Goal: Task Accomplishment & Management: Manage account settings

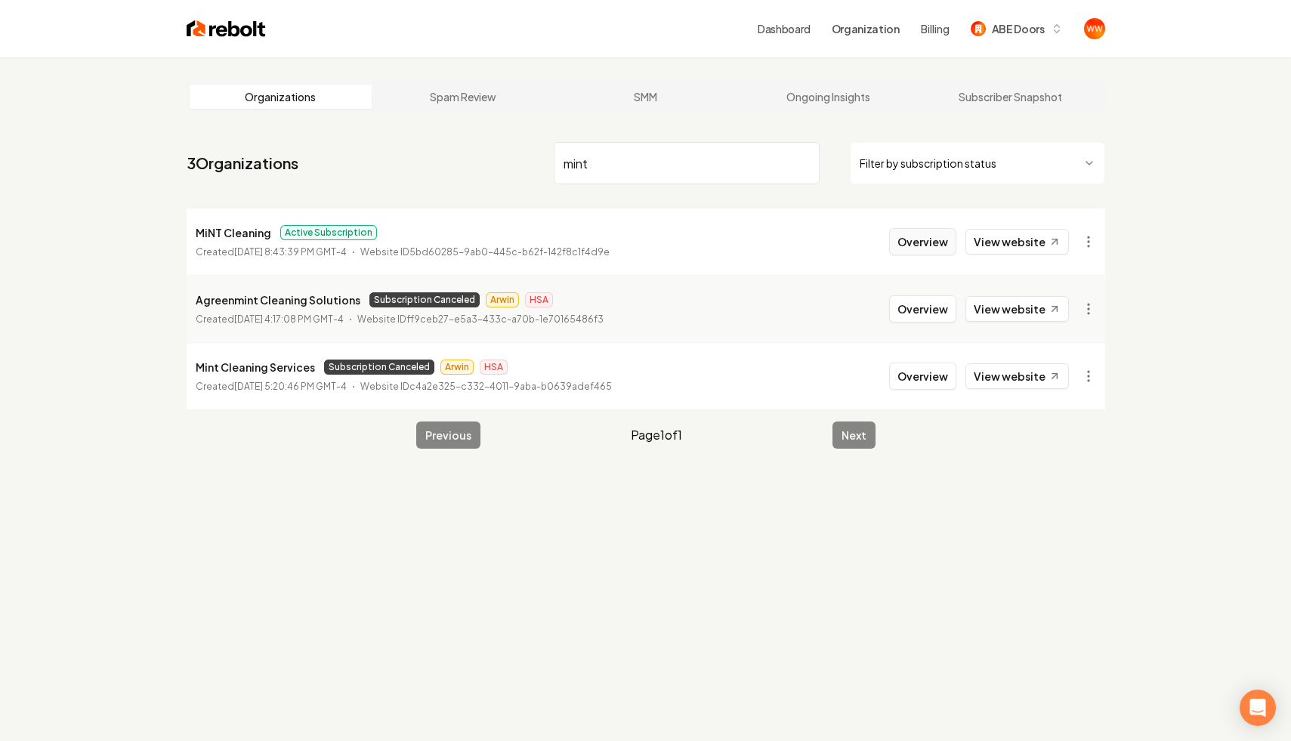
type input "mint"
click at [922, 242] on button "Overview" at bounding box center [922, 241] width 67 height 27
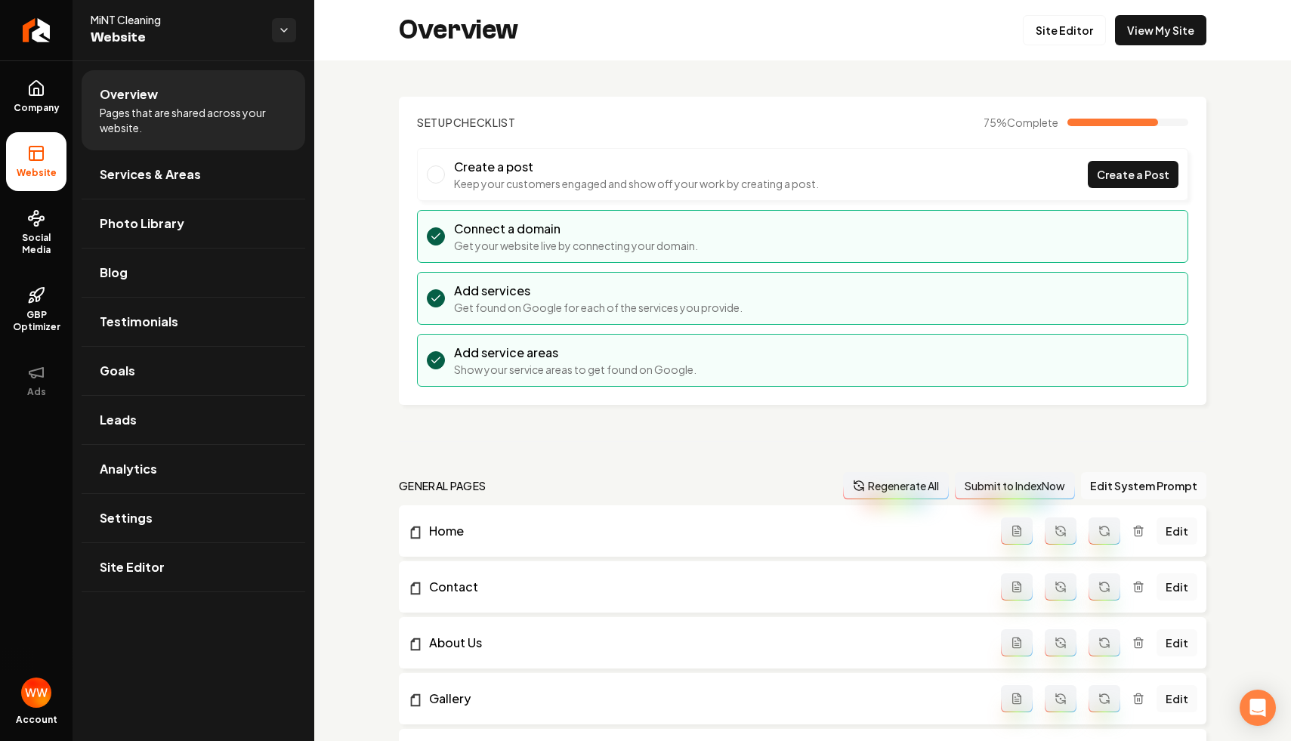
click at [620, 196] on li "Create a post Keep your customers engaged and show off your work by creating a …" at bounding box center [803, 174] width 772 height 53
click at [625, 273] on li "Add services Get found on Google for each of the services you provide." at bounding box center [803, 298] width 772 height 53
click at [1158, 15] on link "View My Site" at bounding box center [1160, 30] width 91 height 30
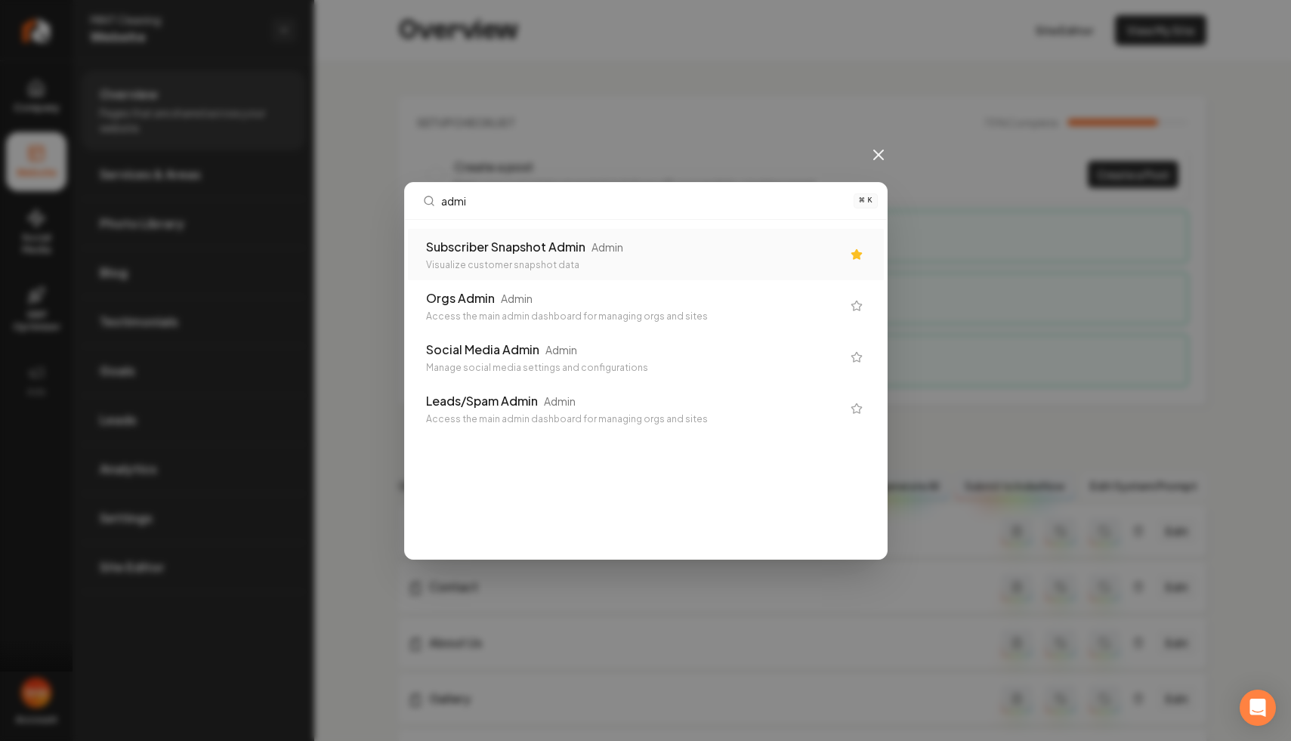
type input "admin"
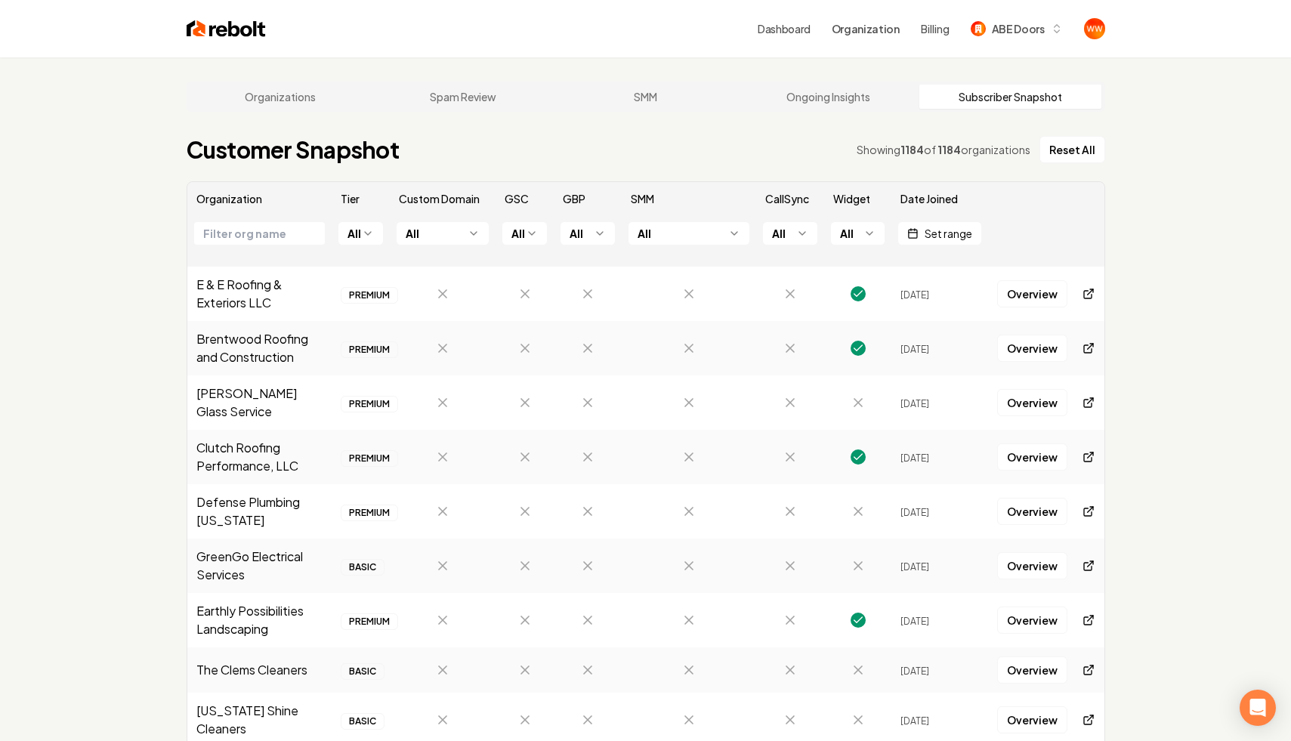
click at [453, 227] on html "Dashboard Organization Billing ABE Doors Organizations Spam Review SMM Ongoing …" at bounding box center [645, 370] width 1291 height 741
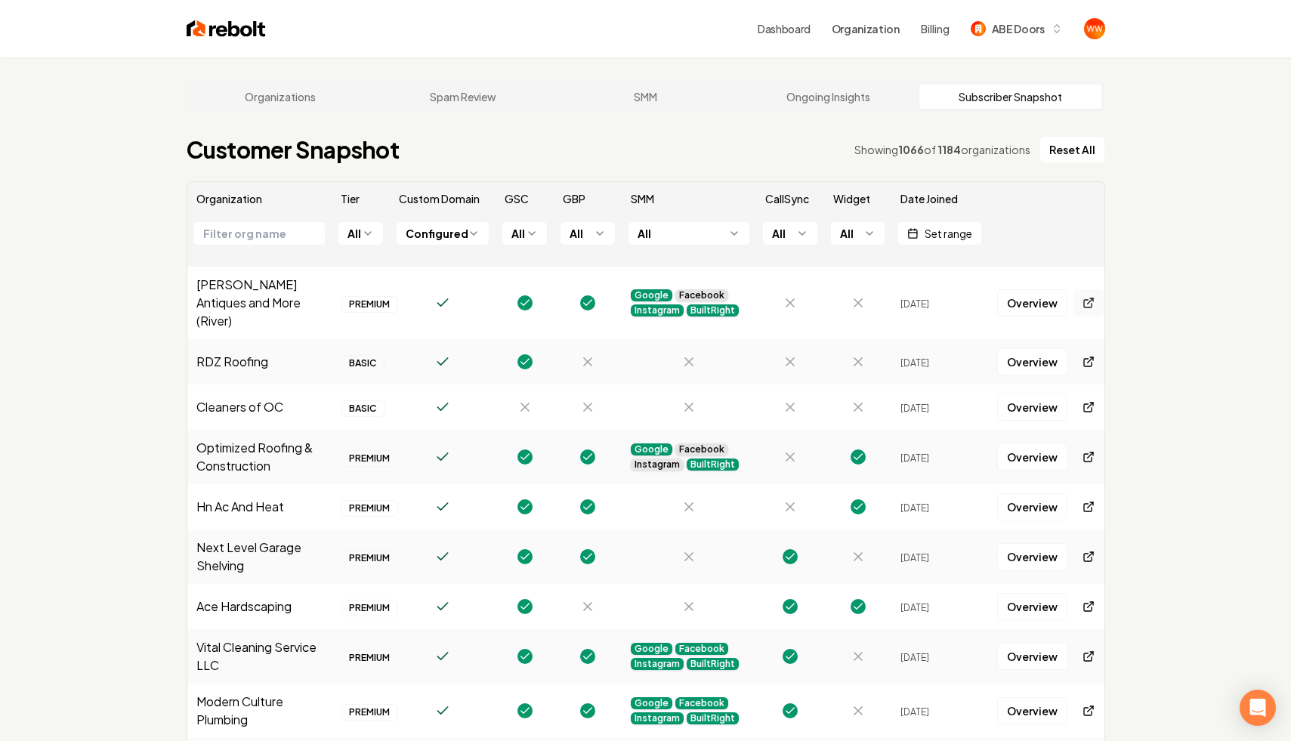
click at [1086, 297] on icon at bounding box center [1089, 303] width 12 height 12
click at [1087, 350] on link at bounding box center [1089, 361] width 30 height 27
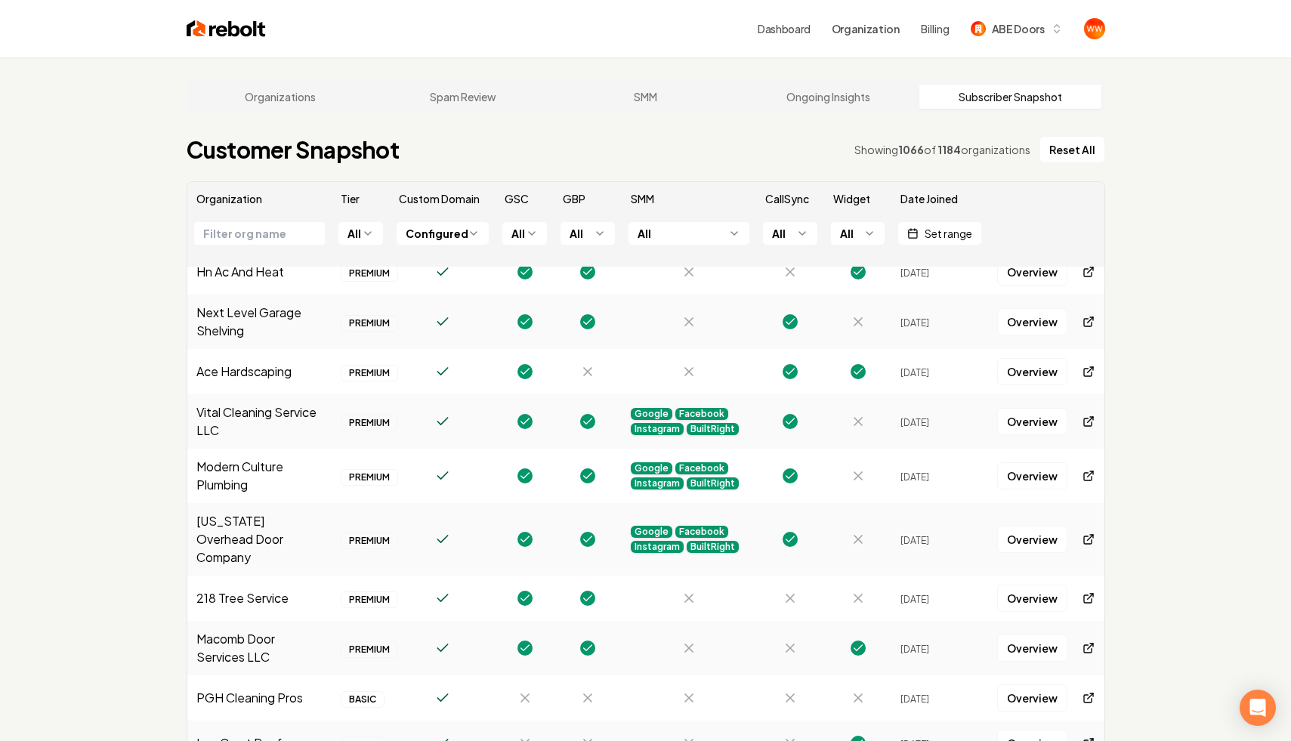
scroll to position [287, 0]
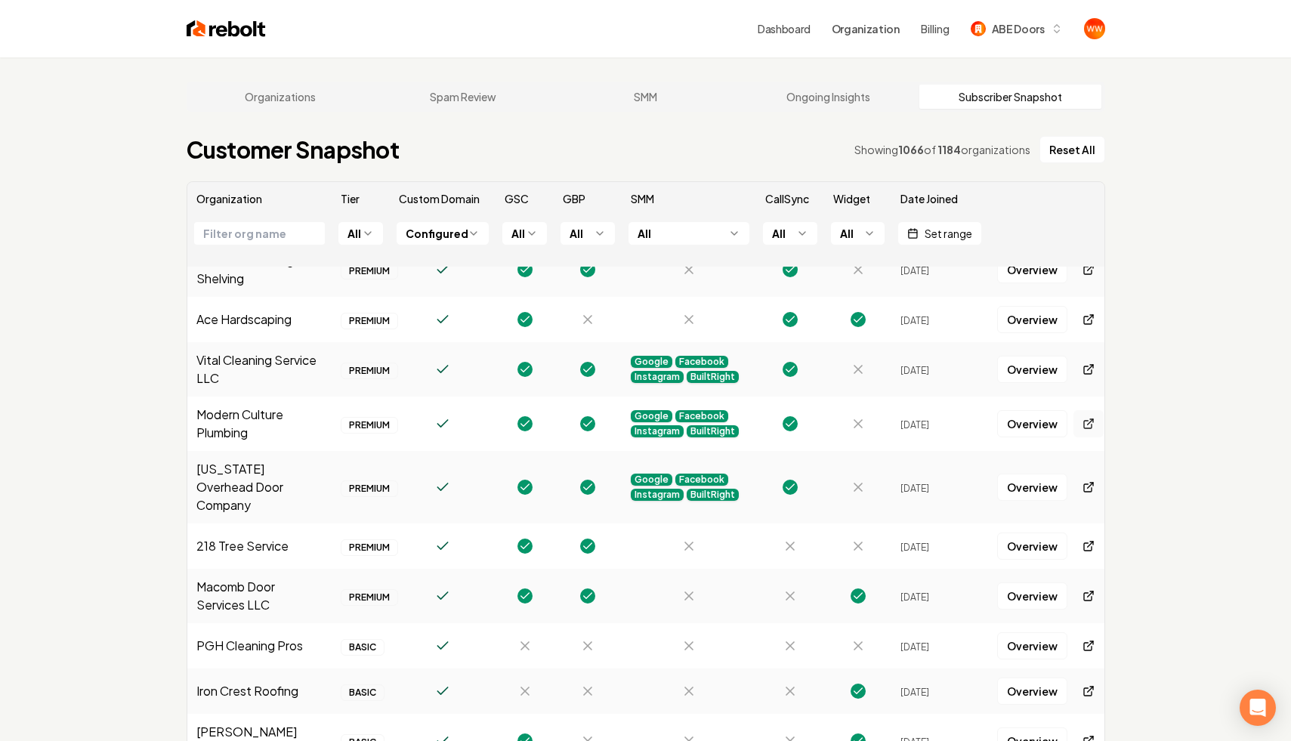
click at [1084, 418] on icon at bounding box center [1089, 424] width 12 height 12
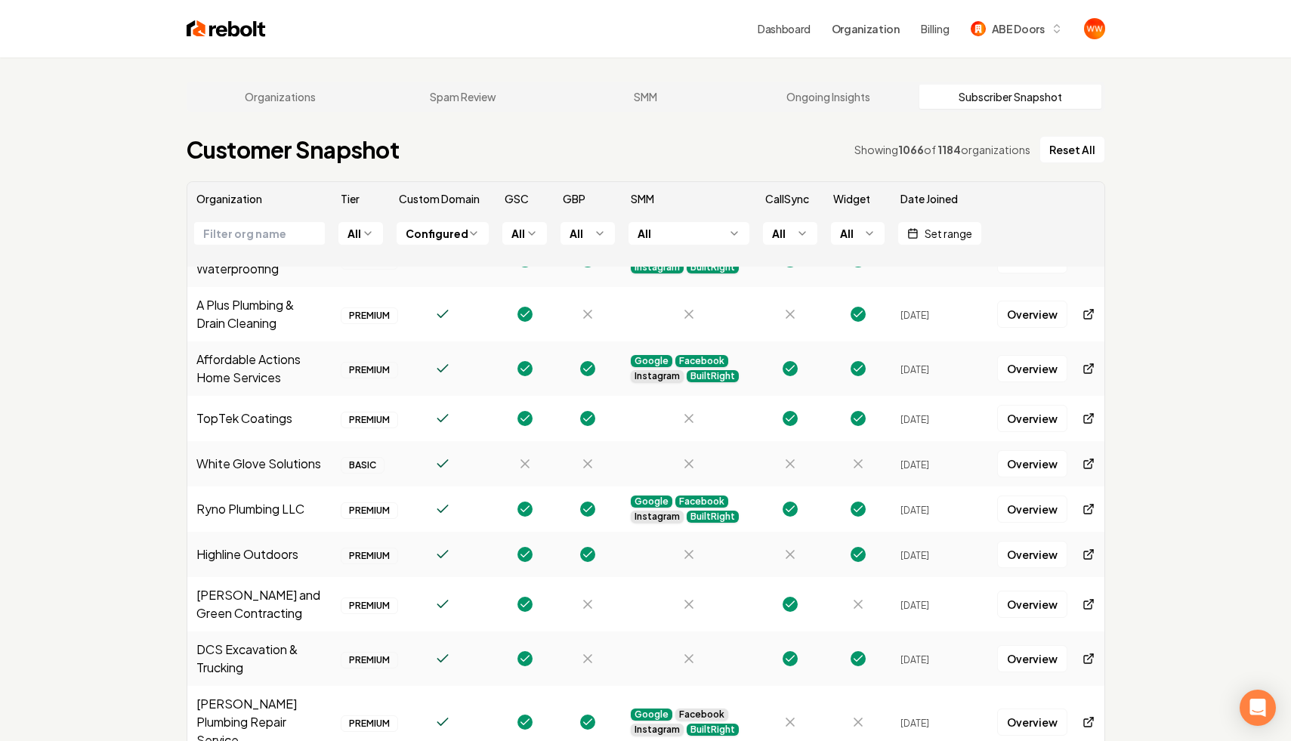
scroll to position [900, 0]
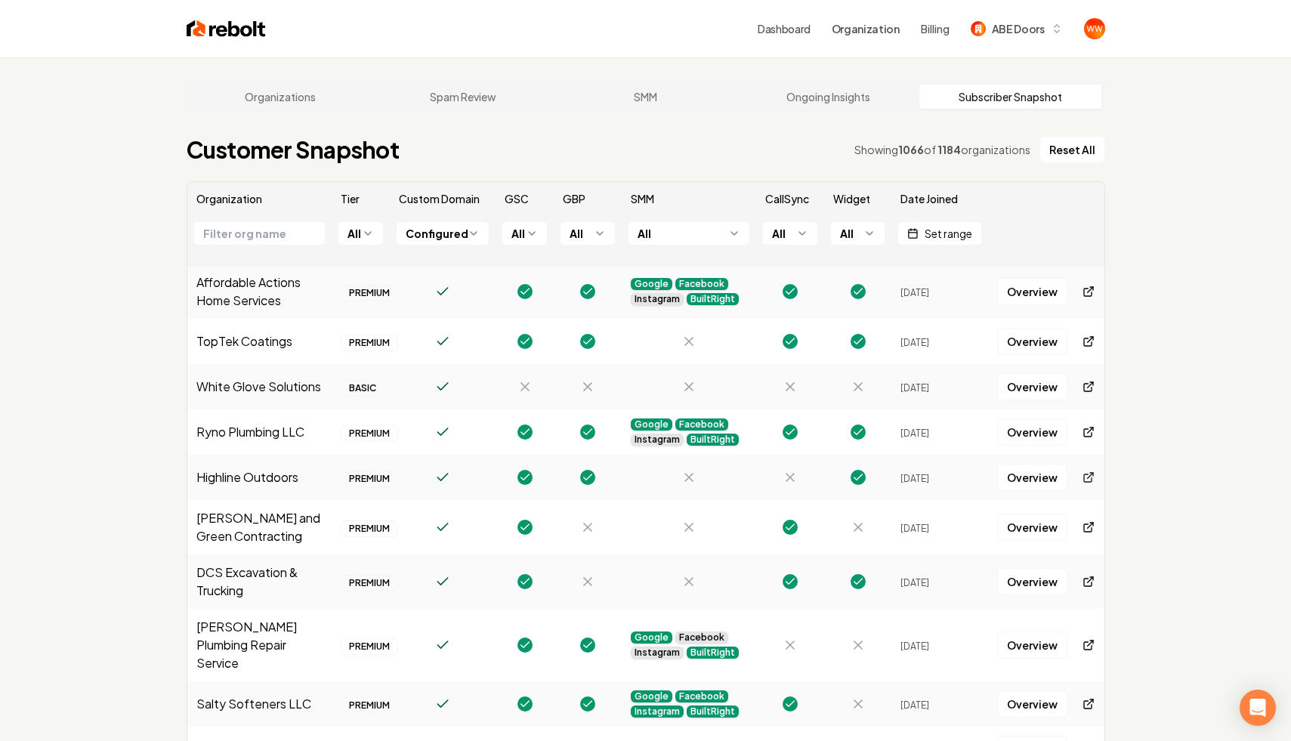
click at [1078, 464] on link at bounding box center [1089, 477] width 30 height 27
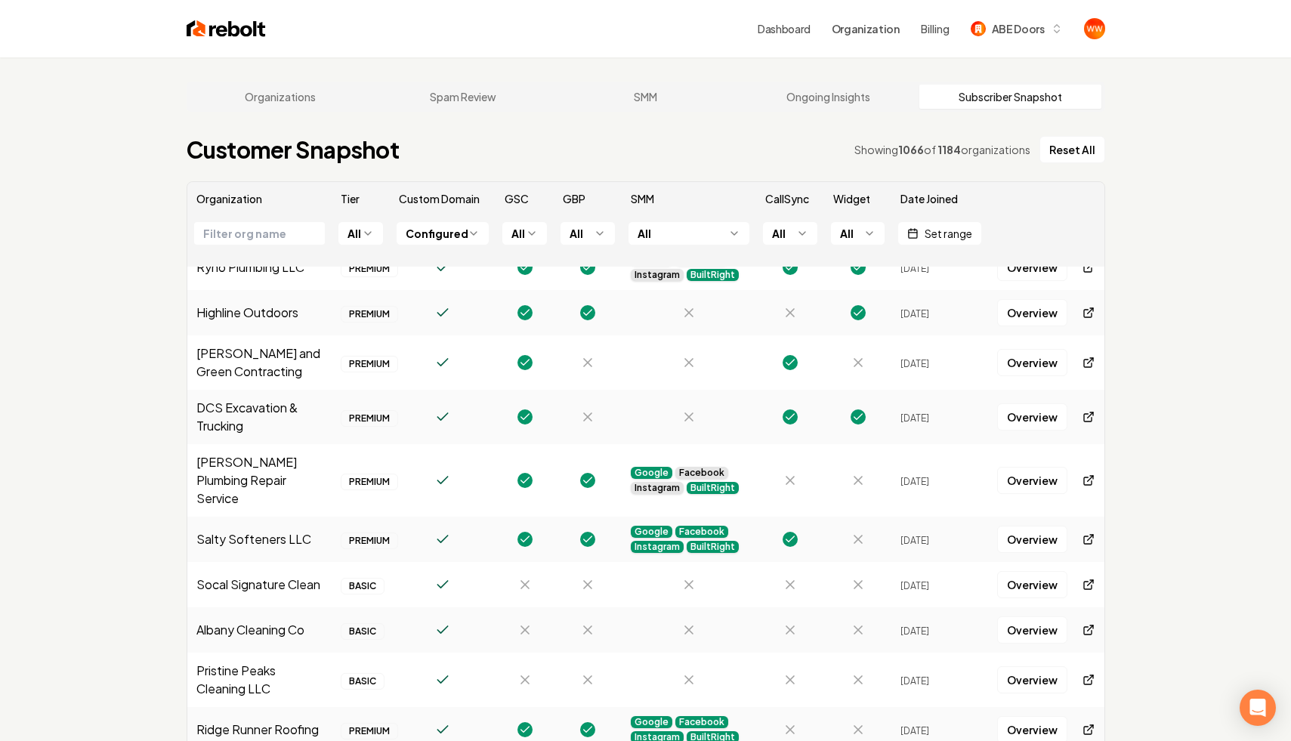
scroll to position [1094, 0]
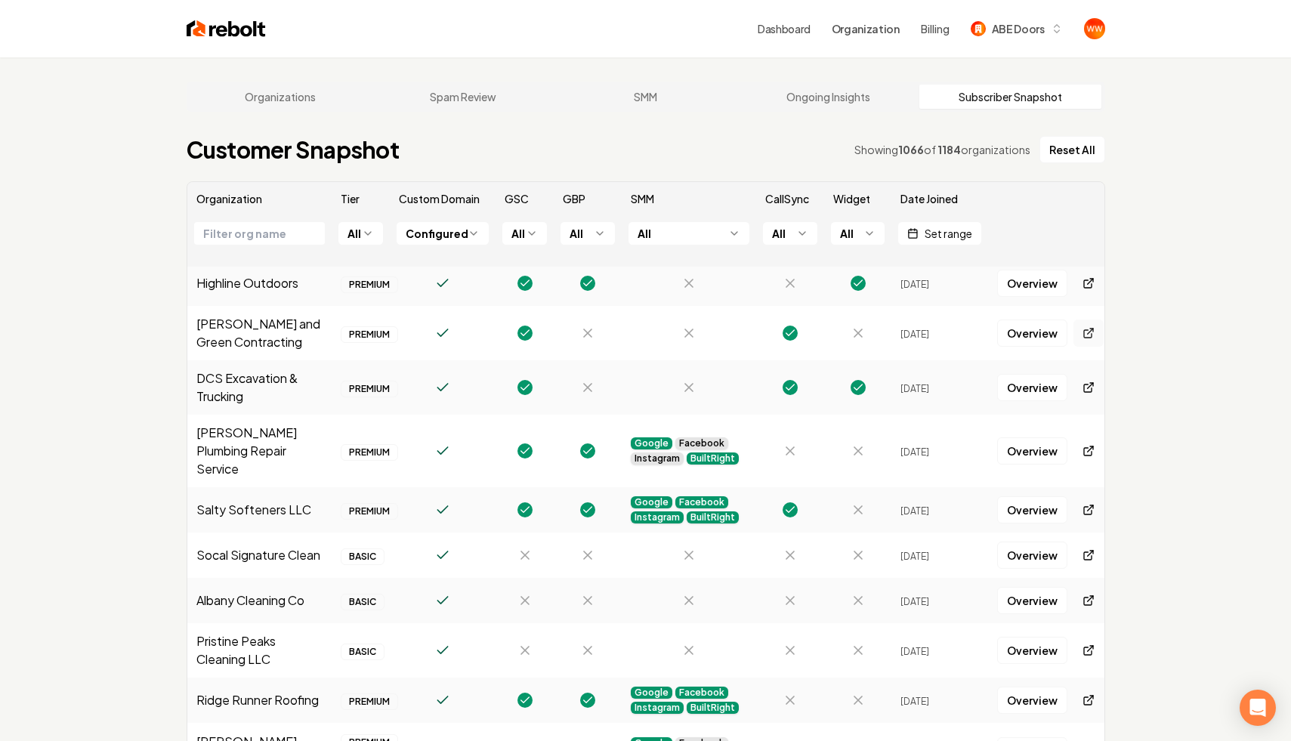
click at [1093, 327] on icon at bounding box center [1089, 333] width 12 height 12
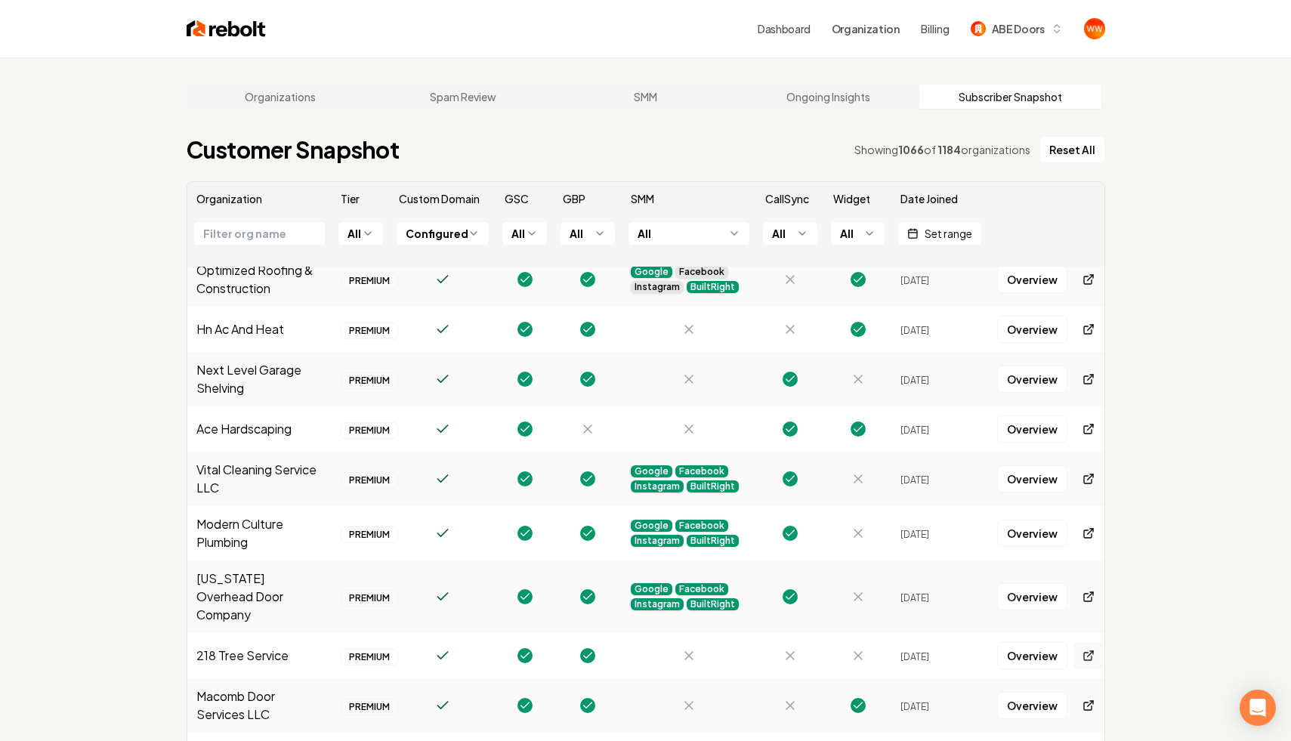
scroll to position [0, 0]
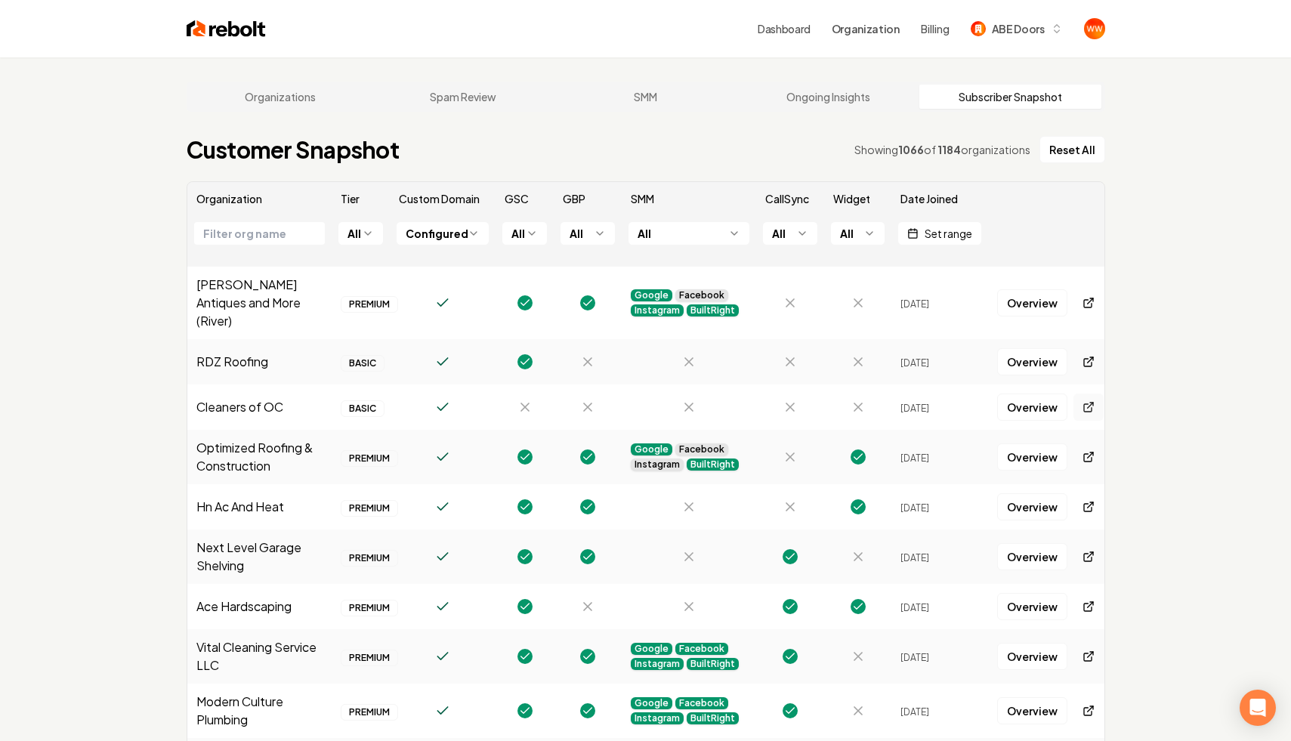
click at [1084, 401] on icon at bounding box center [1089, 407] width 12 height 12
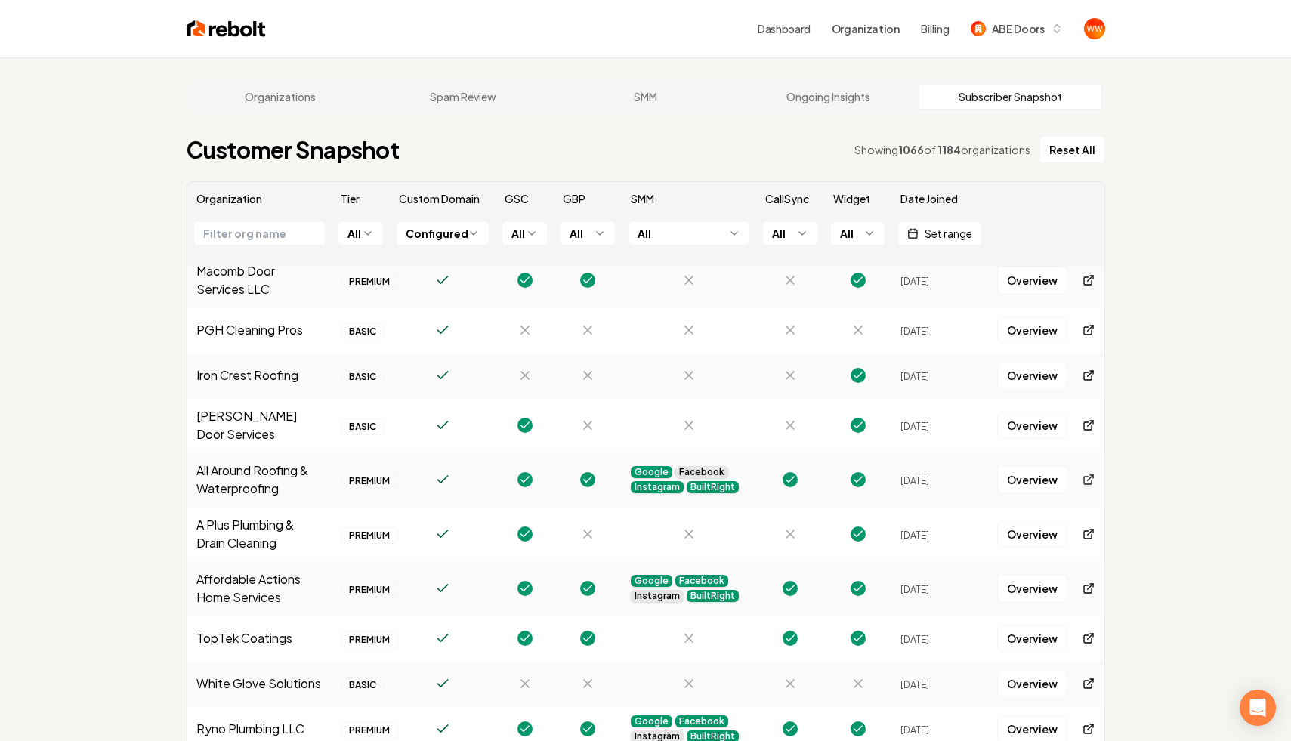
click at [1090, 474] on icon at bounding box center [1089, 480] width 12 height 12
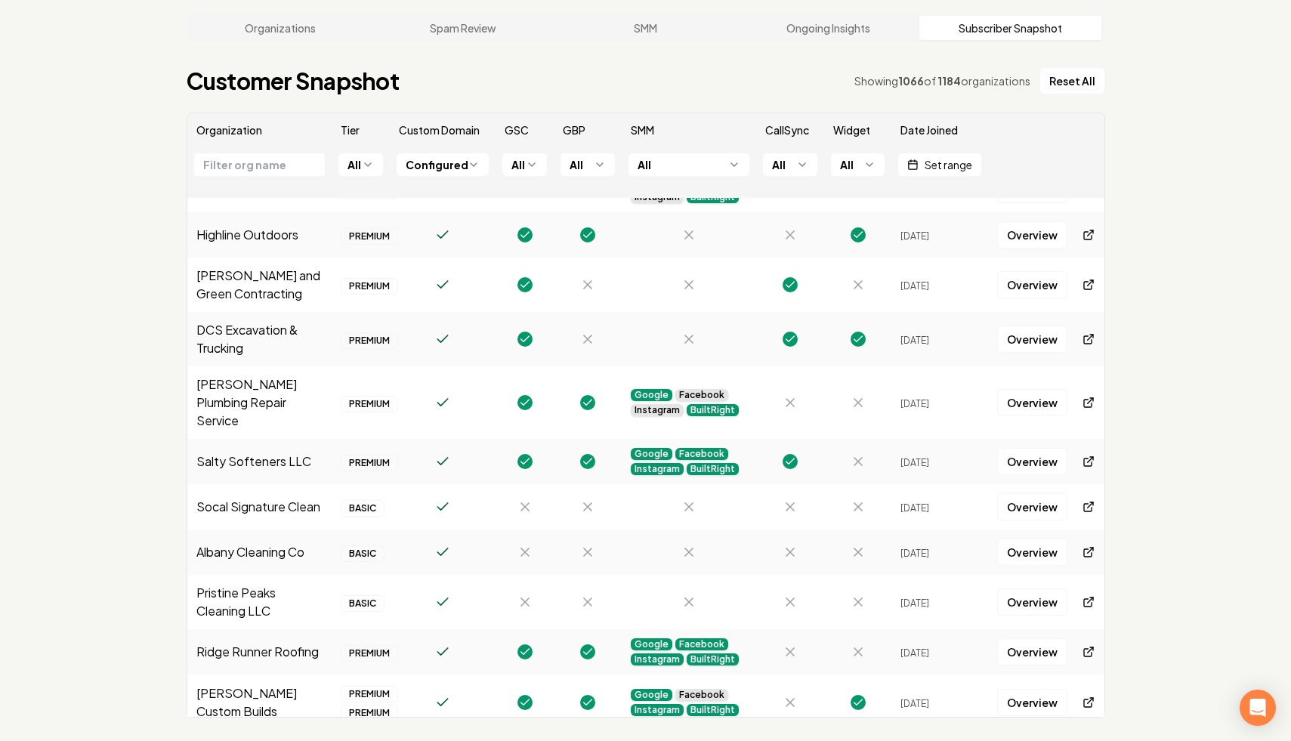
scroll to position [1109, 0]
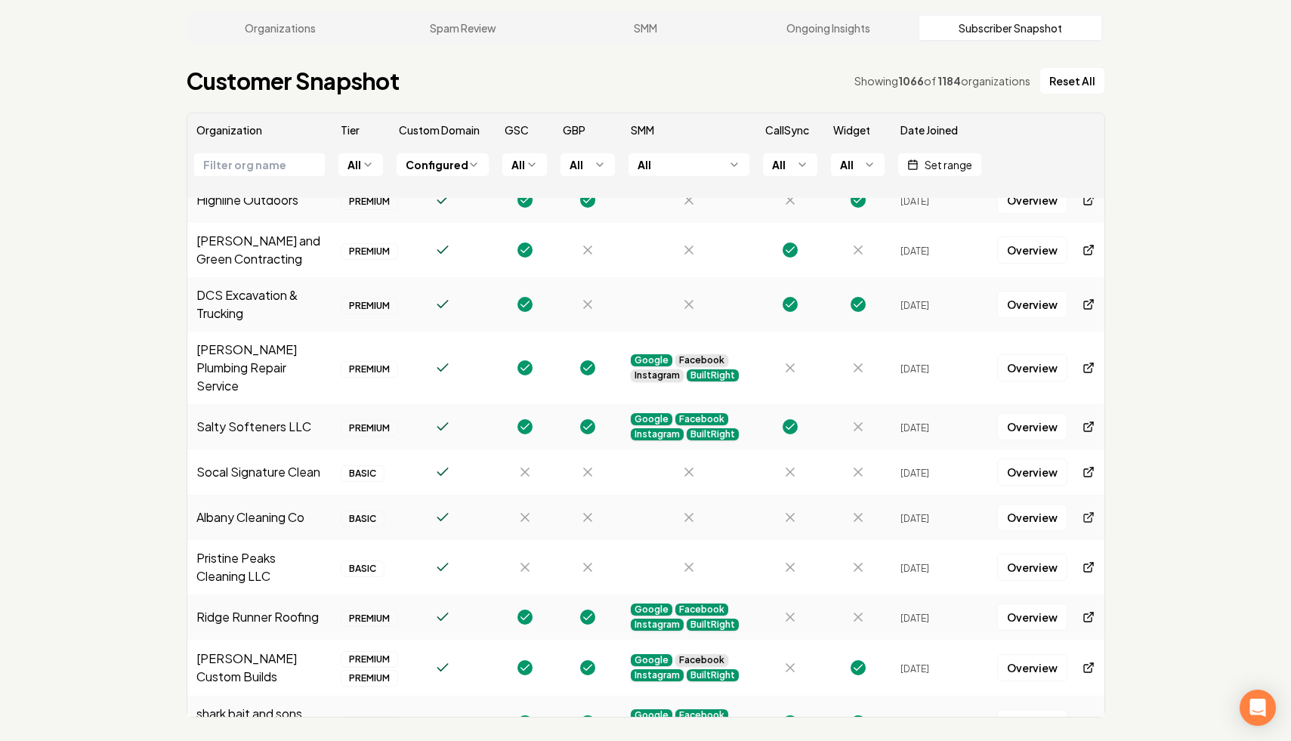
click at [1083, 512] on icon at bounding box center [1089, 518] width 12 height 12
click at [1084, 611] on icon at bounding box center [1089, 617] width 12 height 12
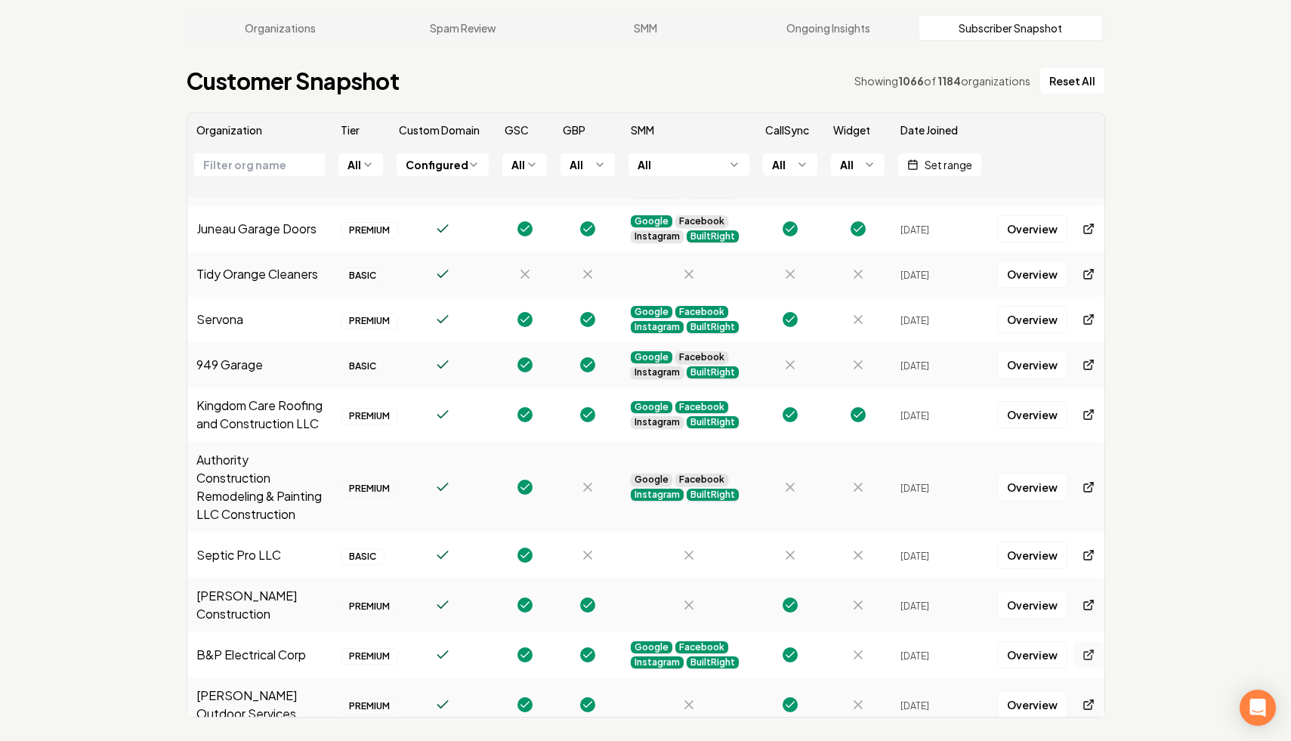
scroll to position [2037, 0]
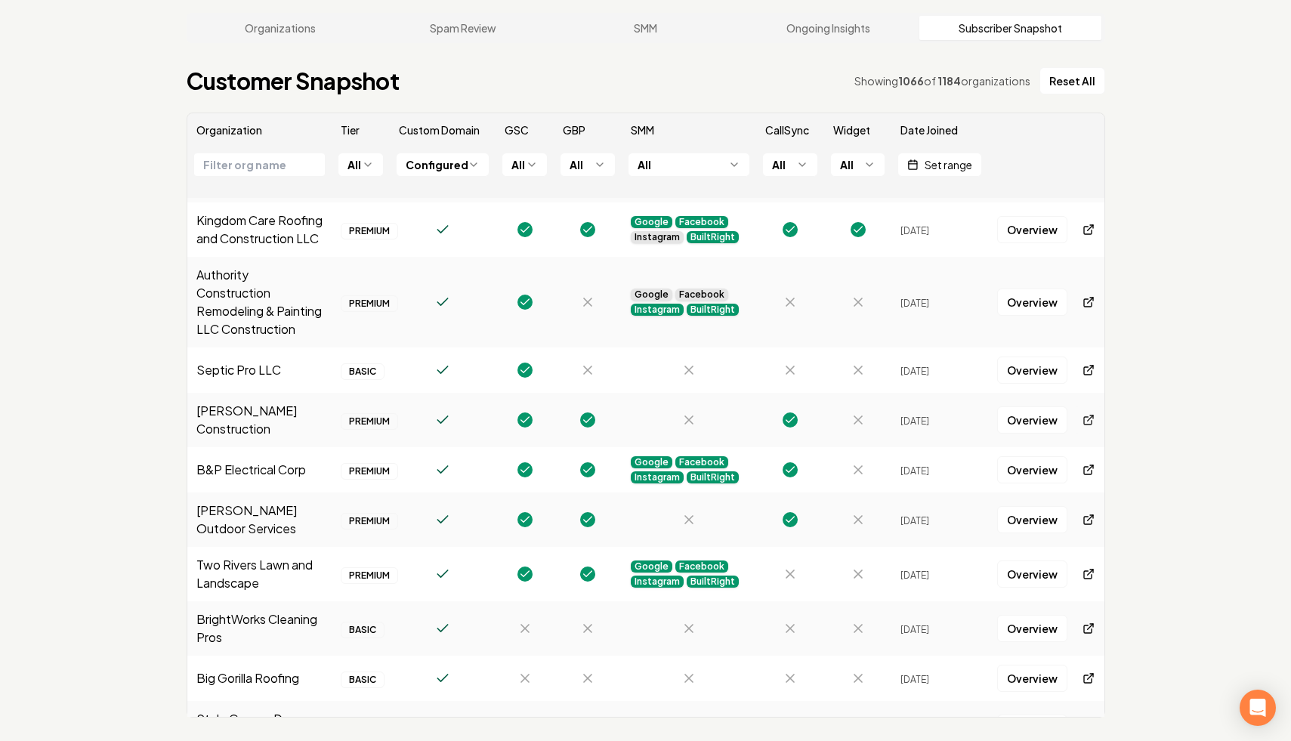
click at [1088, 416] on icon at bounding box center [1090, 418] width 5 height 5
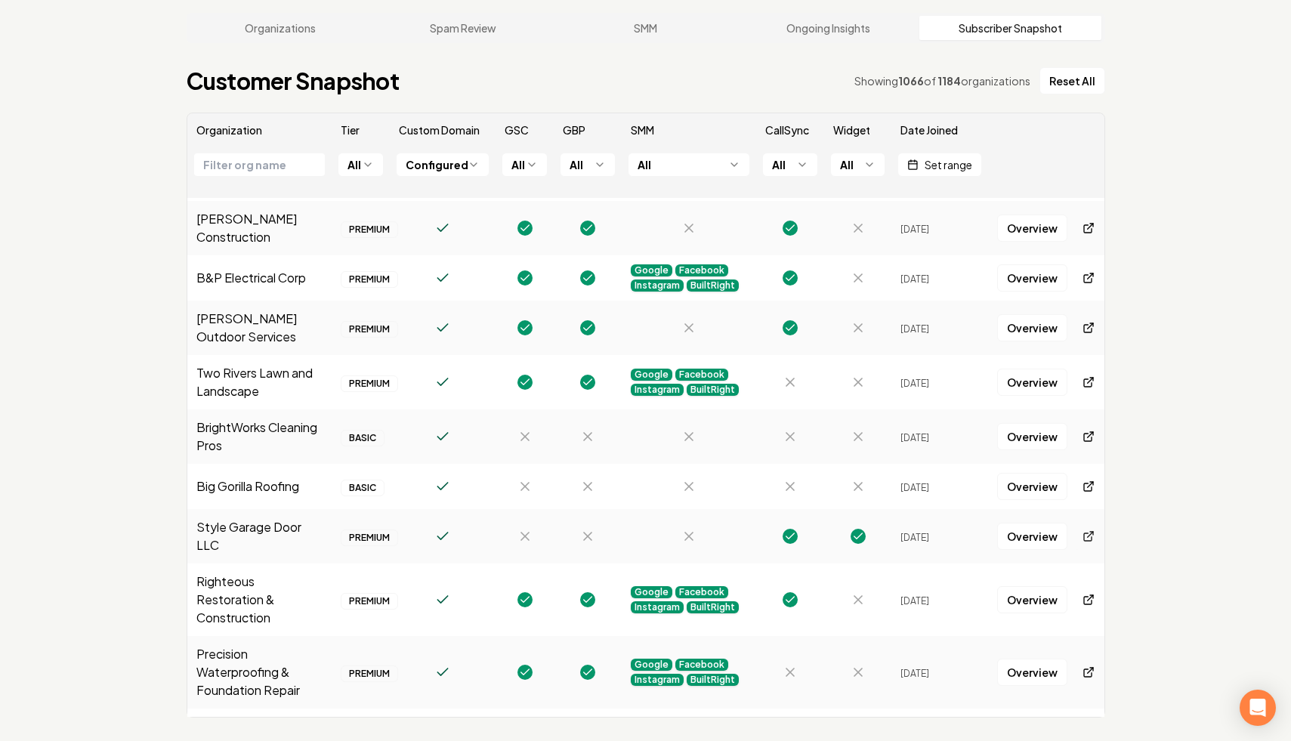
click at [1089, 530] on icon at bounding box center [1089, 536] width 12 height 12
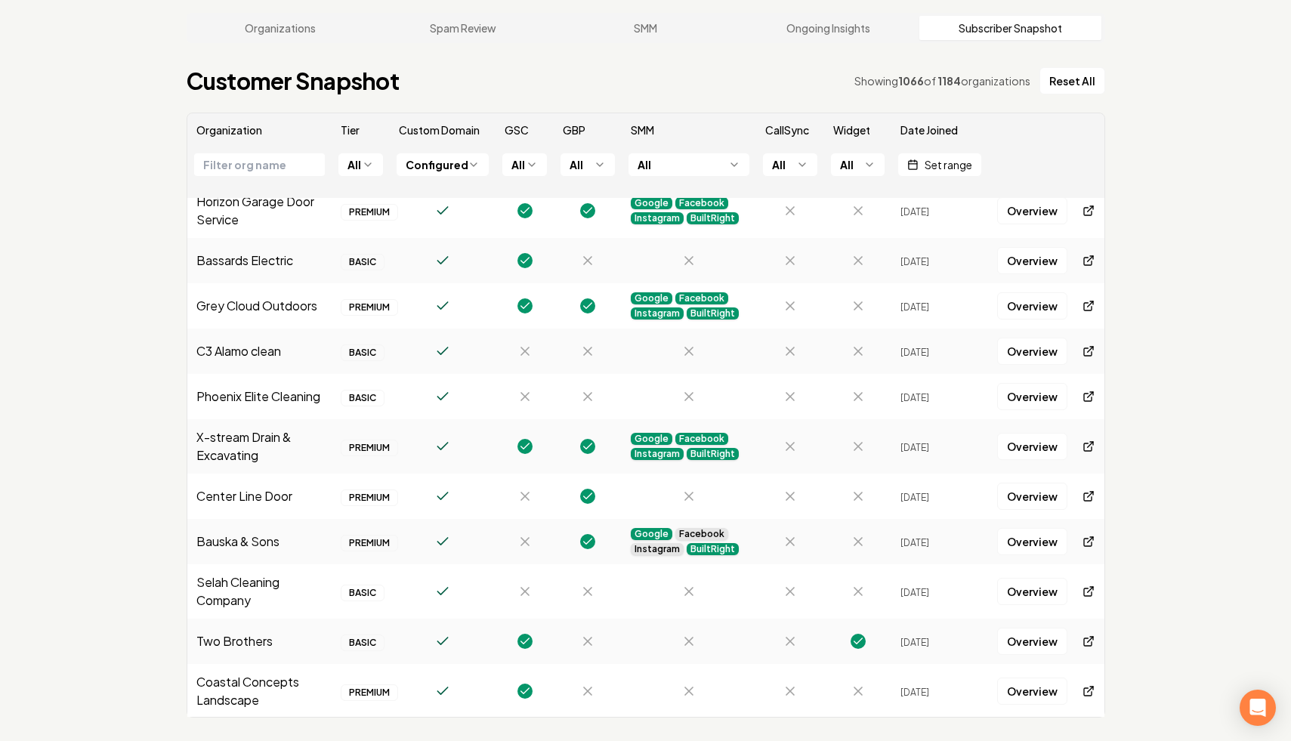
scroll to position [3063, 0]
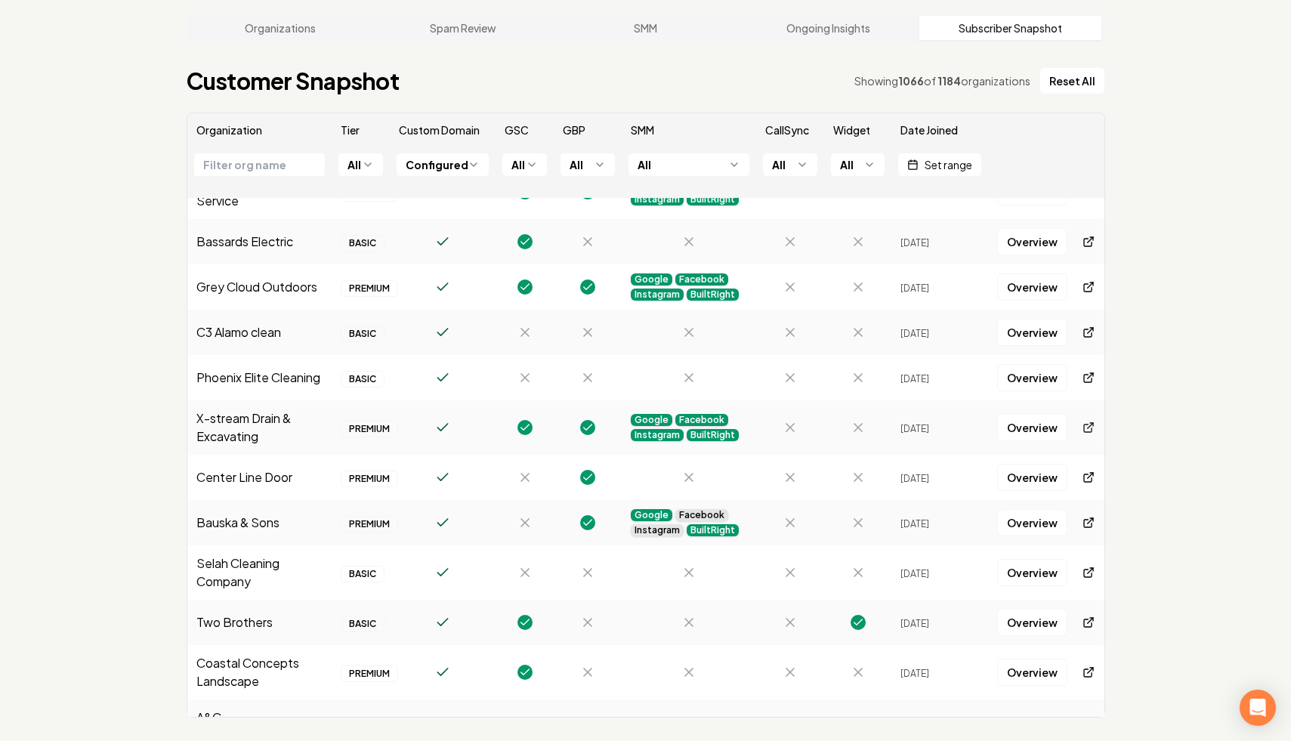
click at [1084, 425] on icon at bounding box center [1088, 429] width 8 height 8
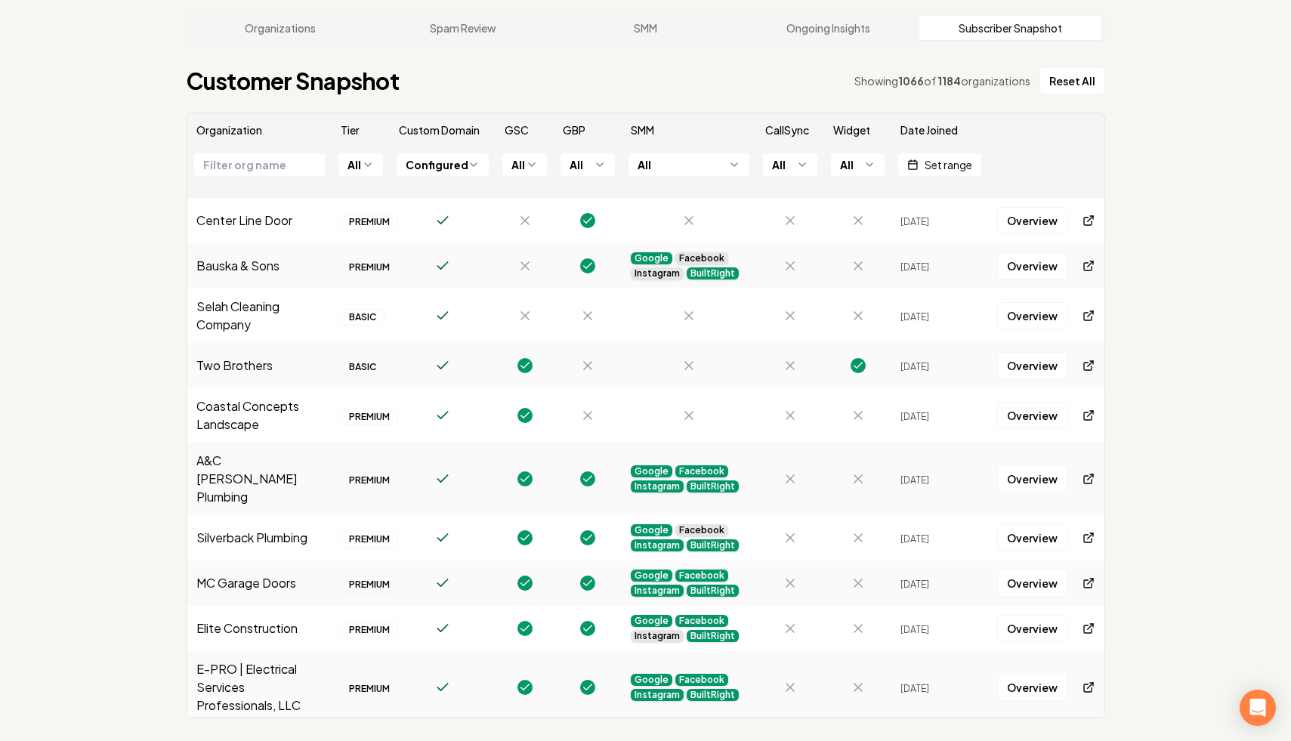
scroll to position [3323, 0]
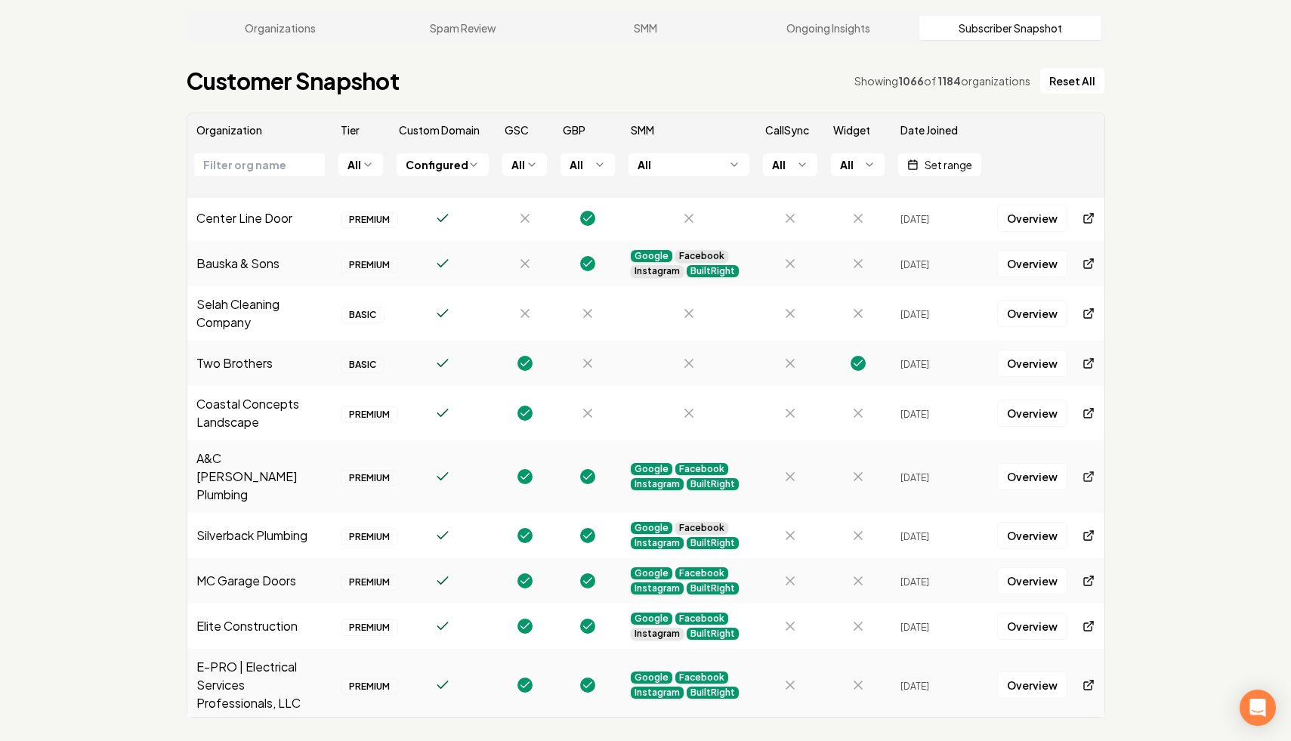
click at [1084, 471] on icon at bounding box center [1089, 477] width 12 height 12
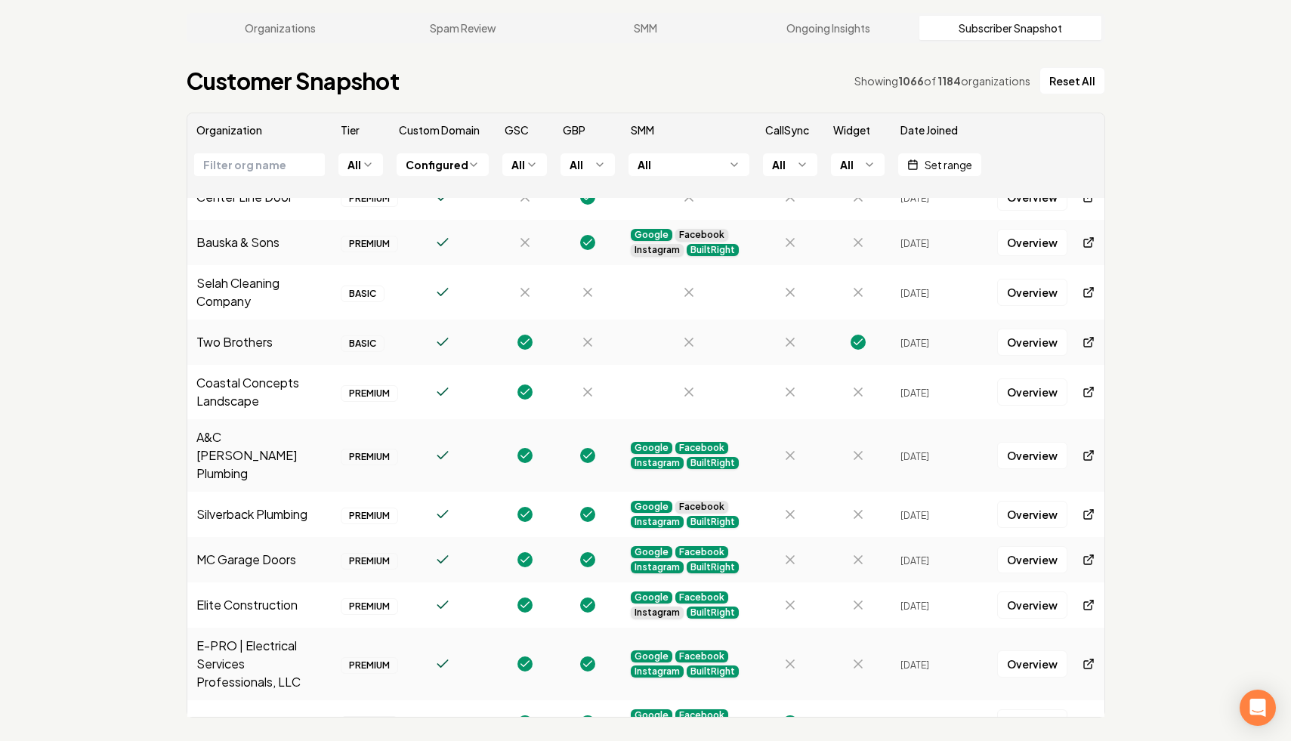
scroll to position [3344, 0]
click at [1092, 508] on icon at bounding box center [1089, 514] width 12 height 12
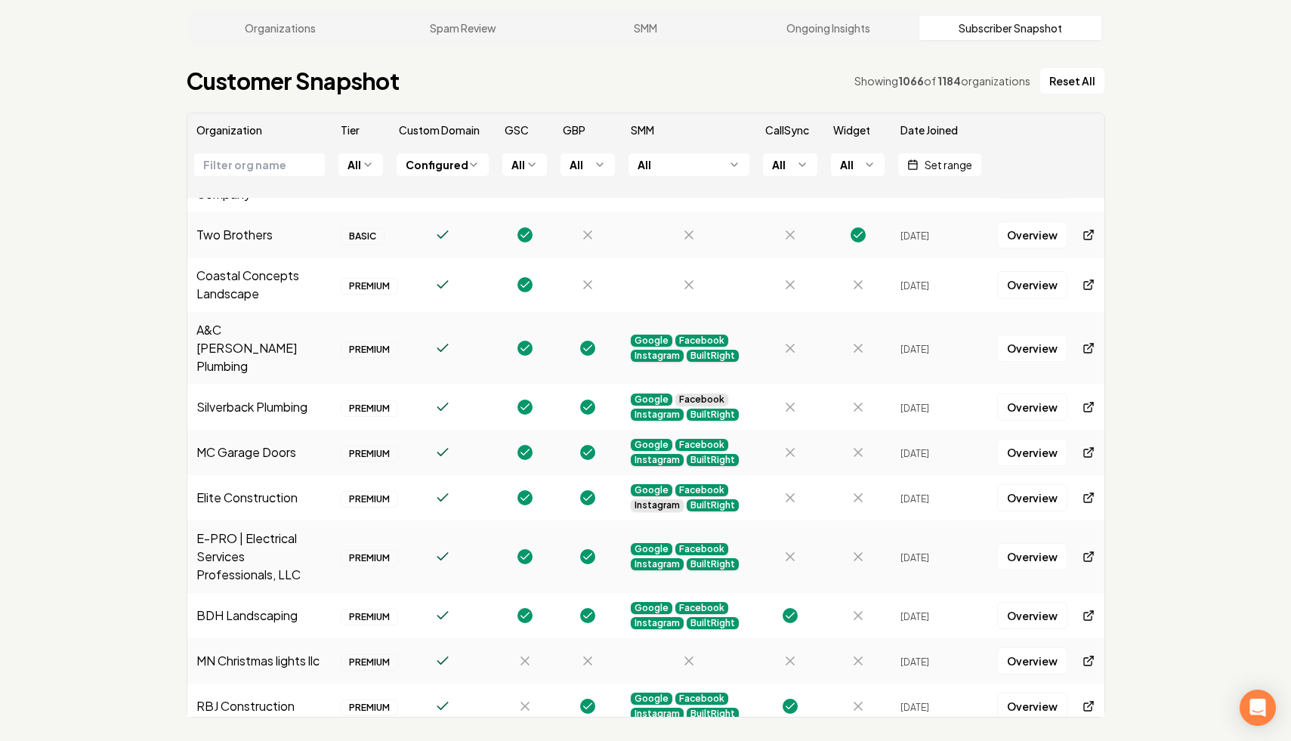
scroll to position [3462, 0]
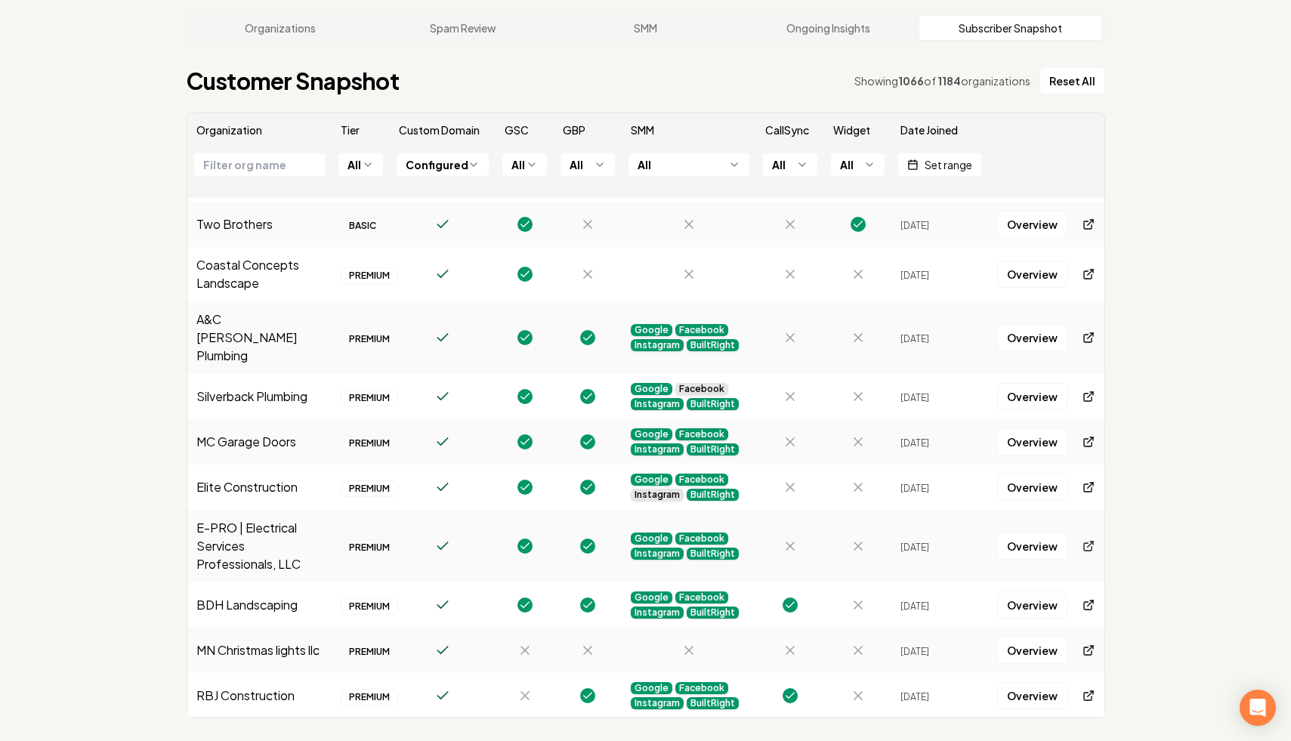
click at [1090, 540] on icon at bounding box center [1089, 546] width 12 height 12
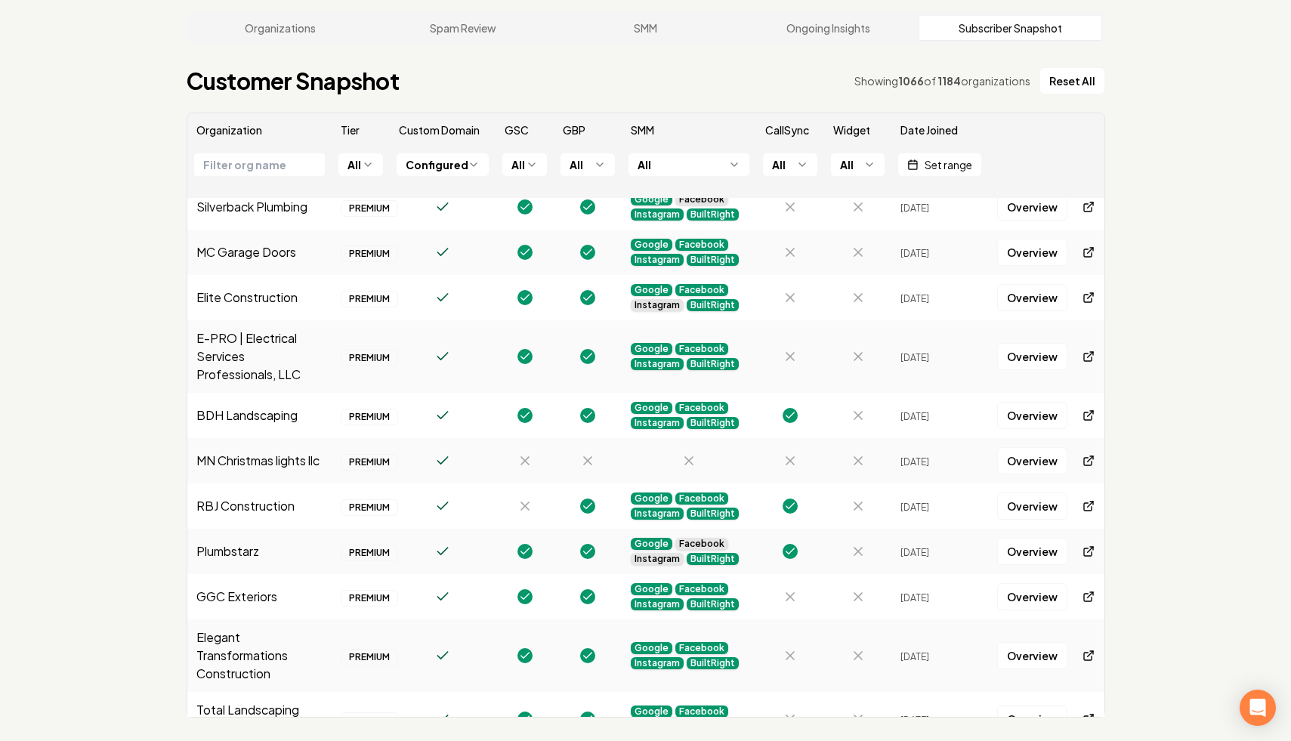
scroll to position [3653, 0]
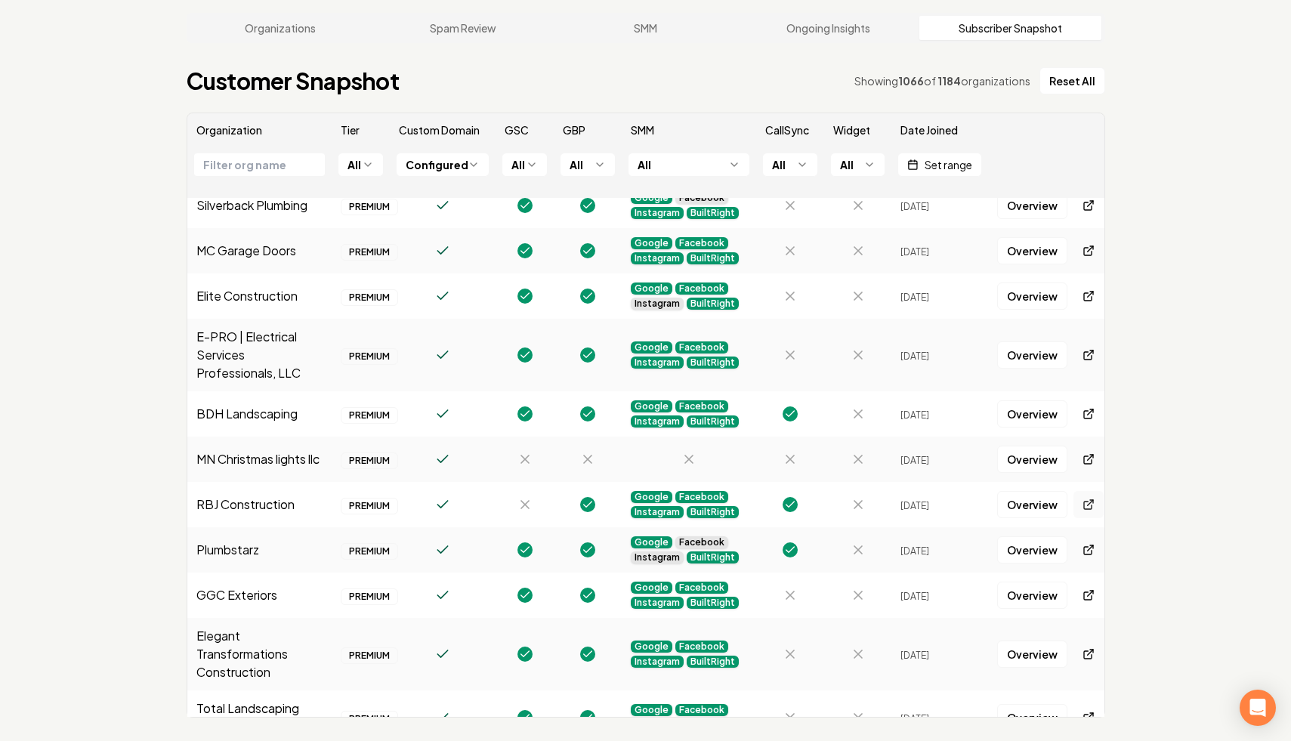
click at [1085, 499] on icon at bounding box center [1089, 505] width 12 height 12
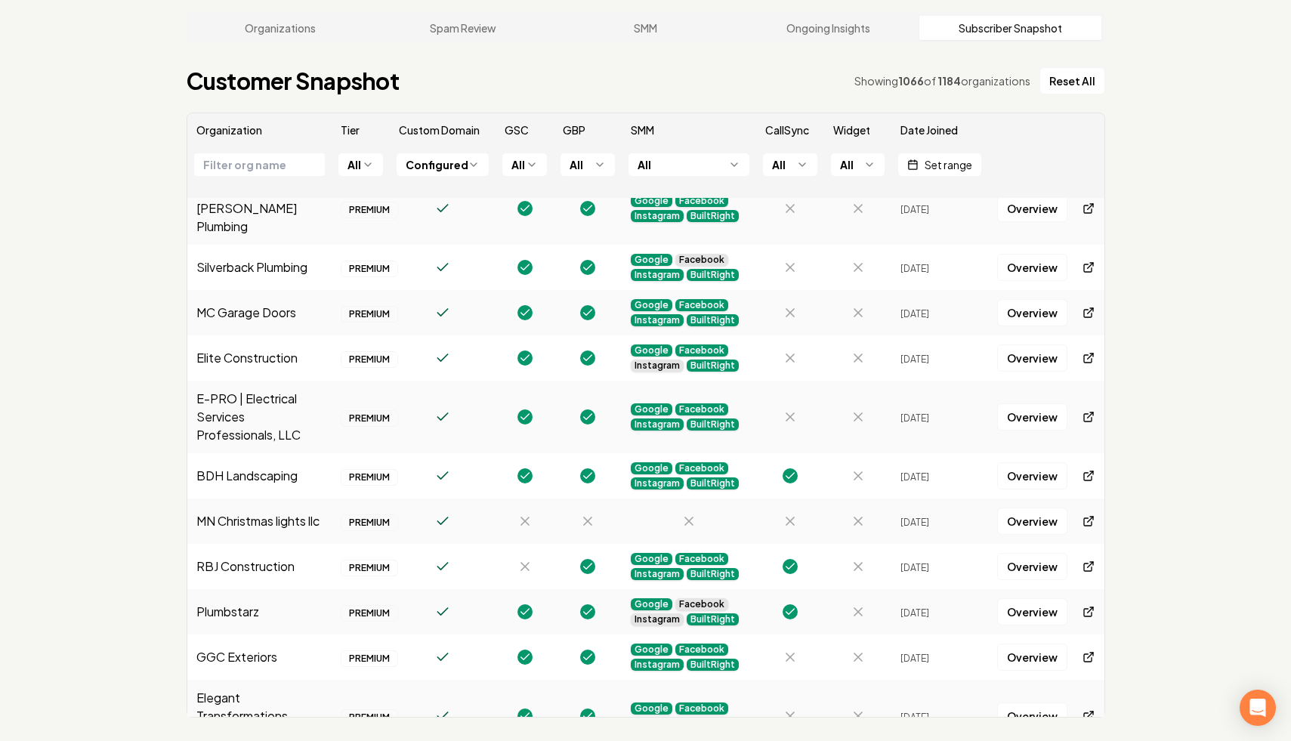
scroll to position [3588, 0]
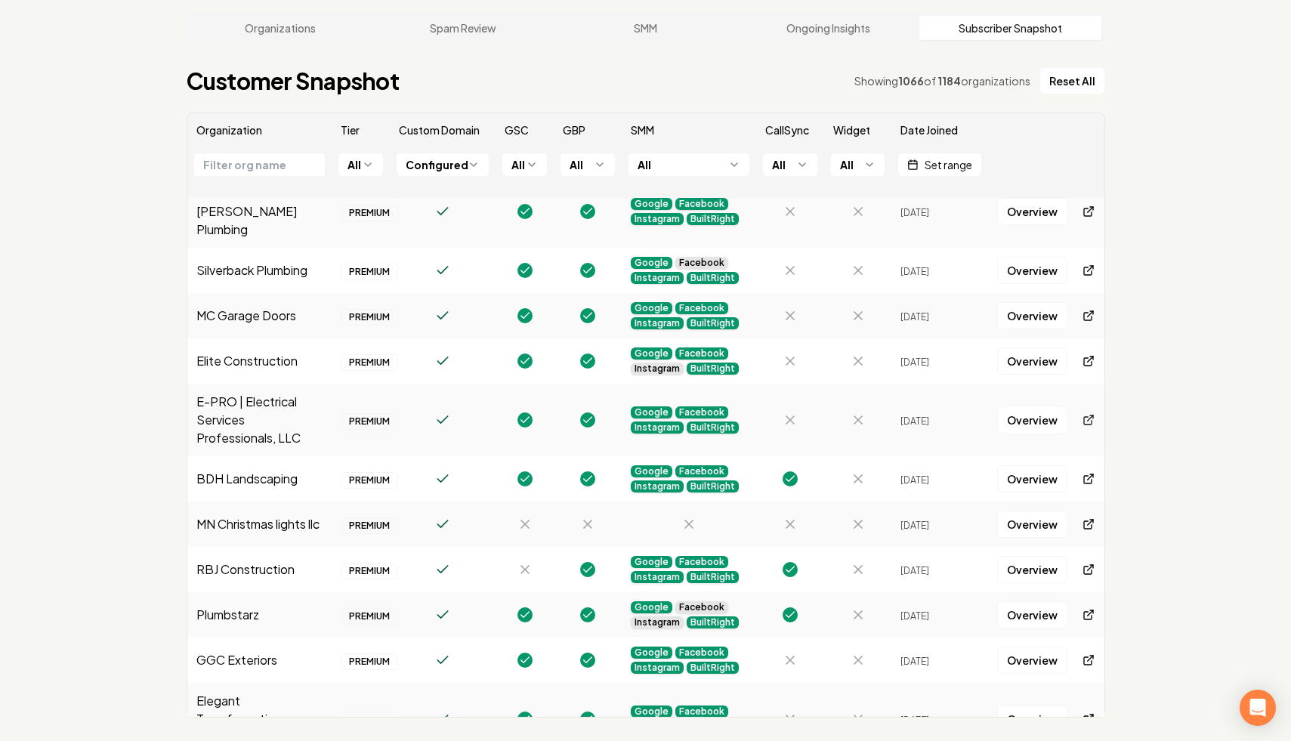
click at [1083, 414] on icon at bounding box center [1089, 420] width 12 height 12
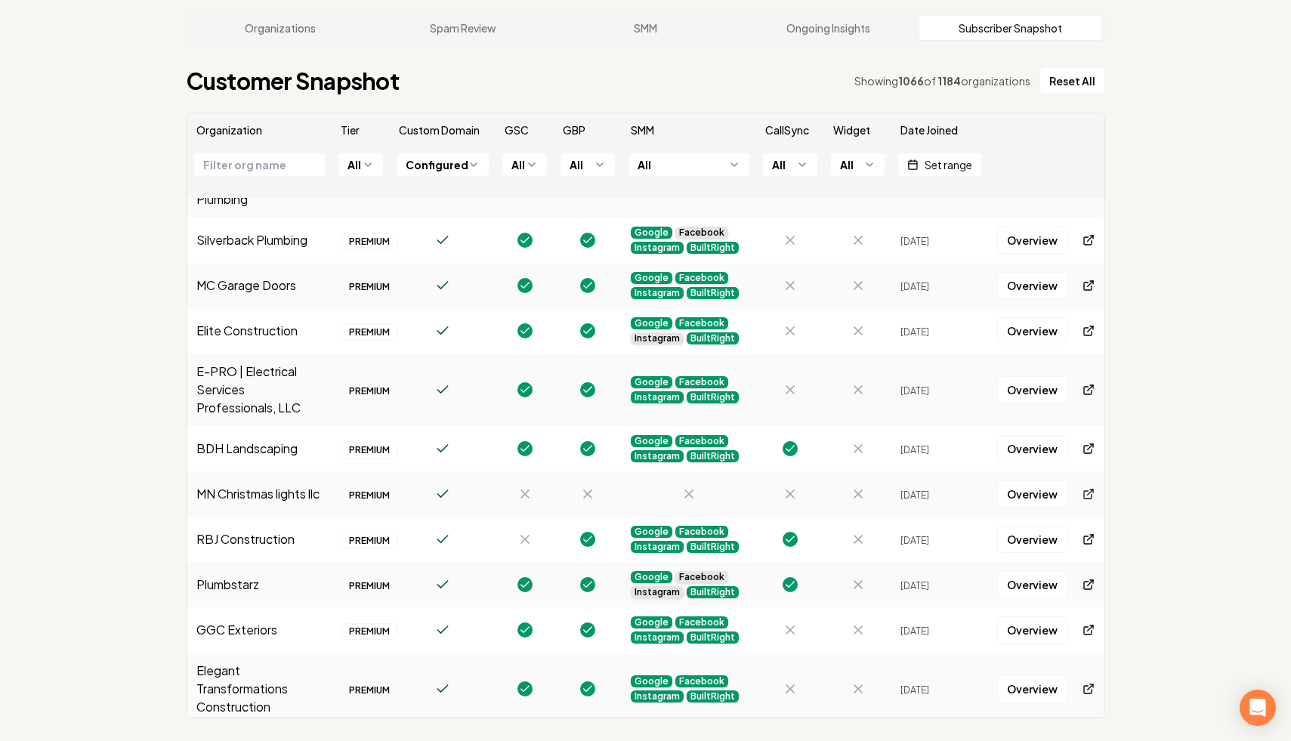
click at [1088, 490] on icon at bounding box center [1090, 492] width 5 height 5
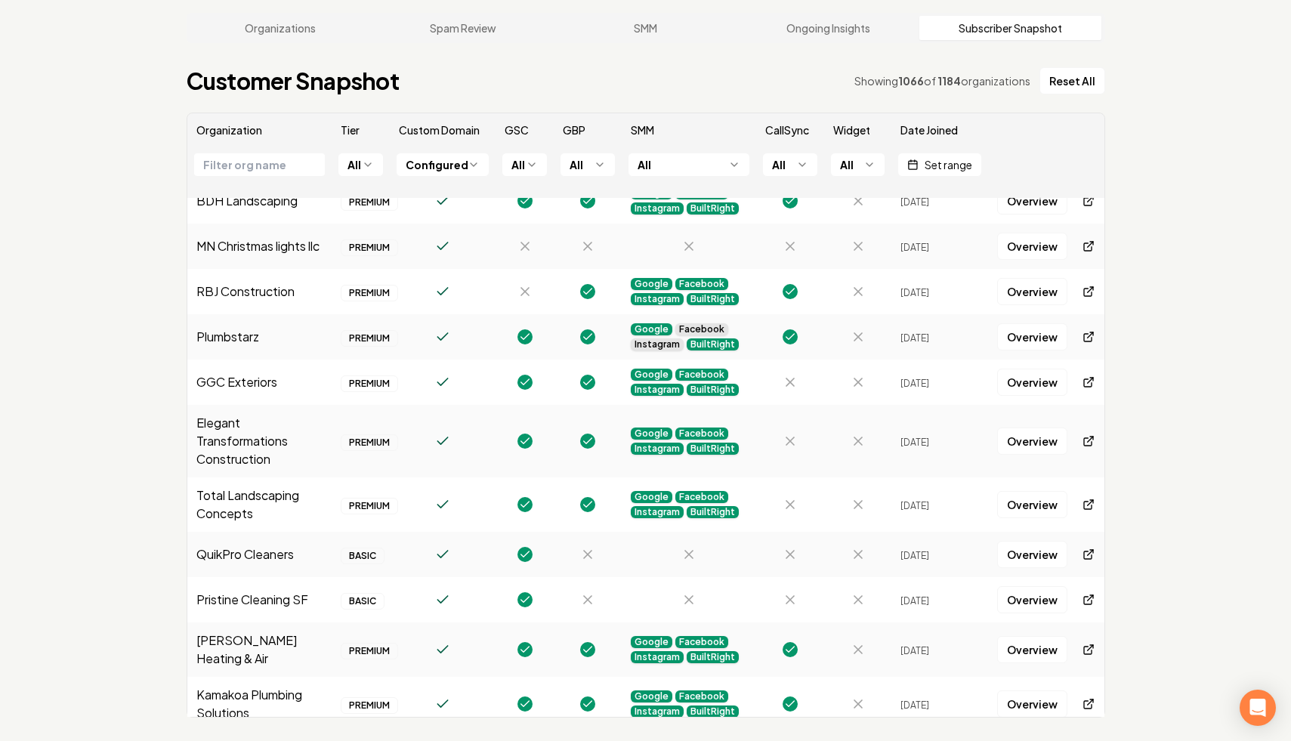
scroll to position [3876, 0]
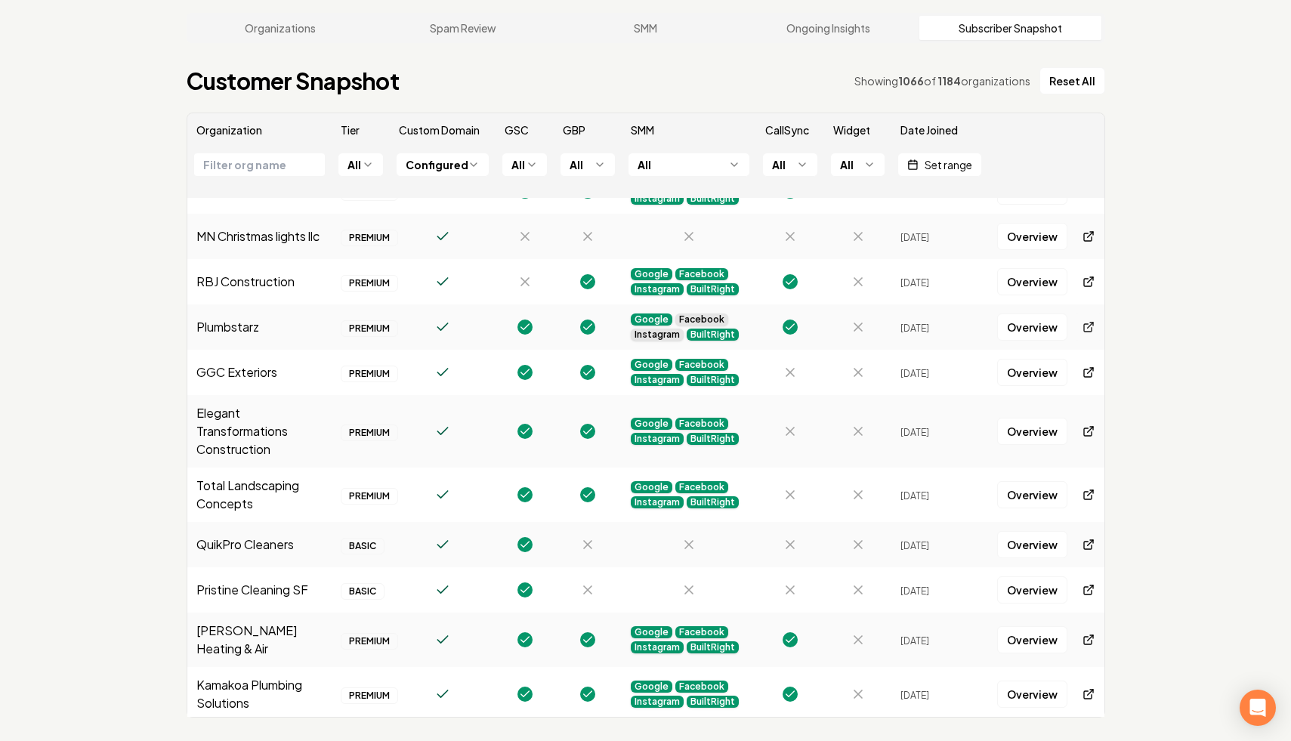
click at [1084, 314] on link at bounding box center [1089, 327] width 30 height 27
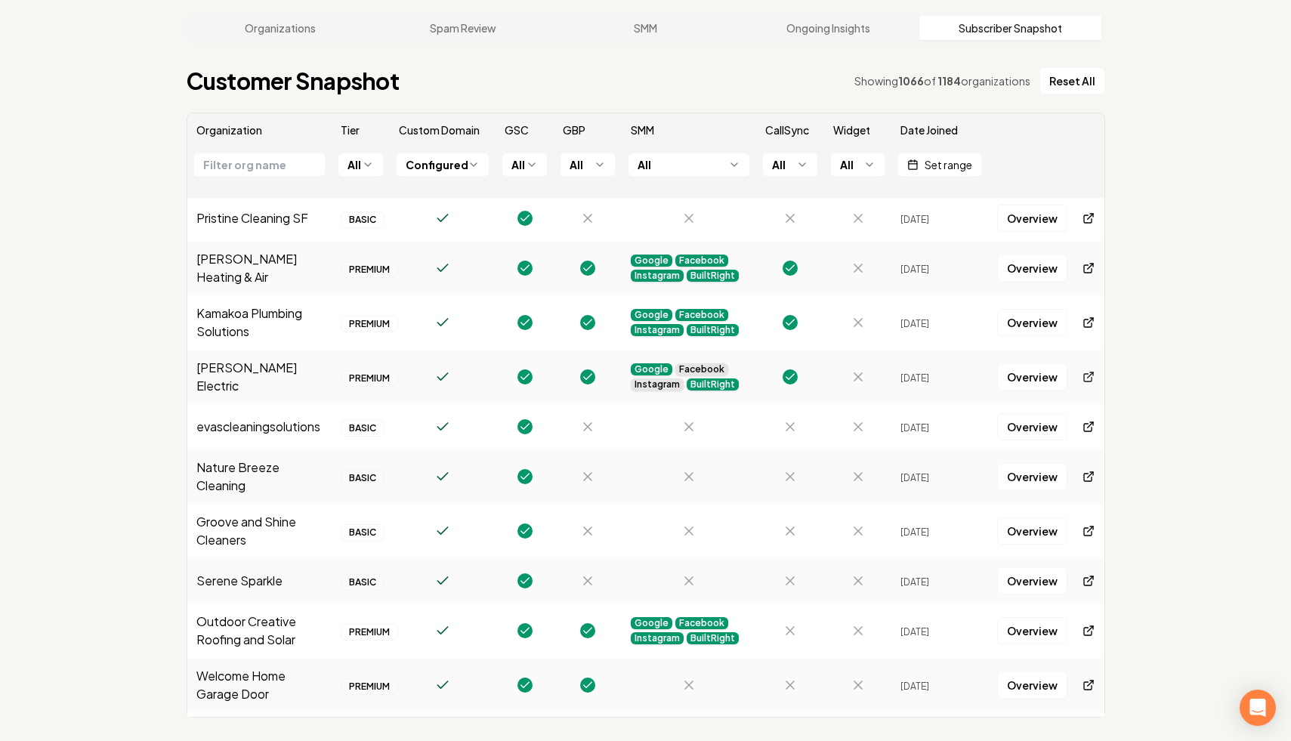
click at [1088, 373] on icon at bounding box center [1090, 375] width 5 height 5
